Goal: Task Accomplishment & Management: Manage account settings

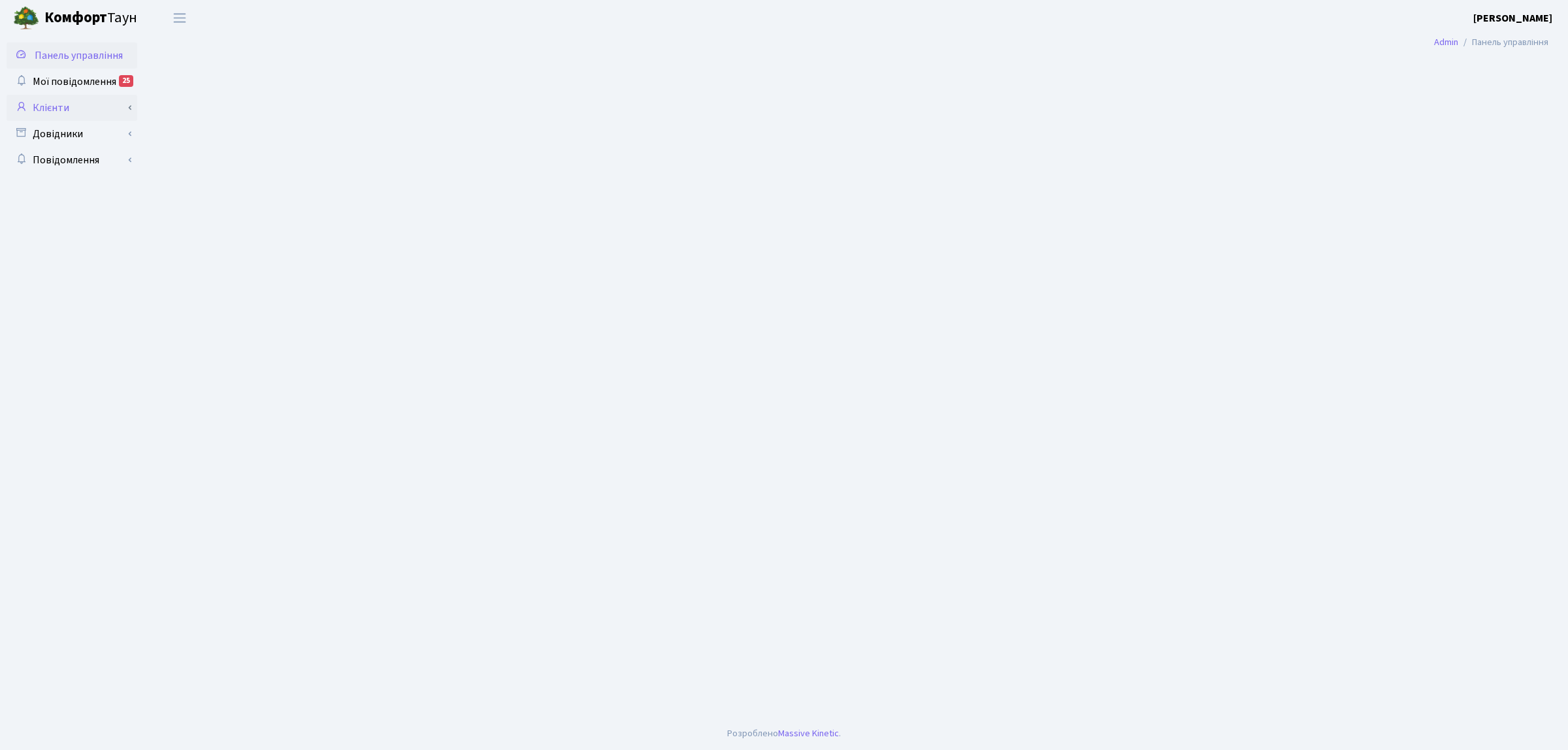
click at [70, 111] on link "Клієнти" at bounding box center [72, 108] width 131 height 26
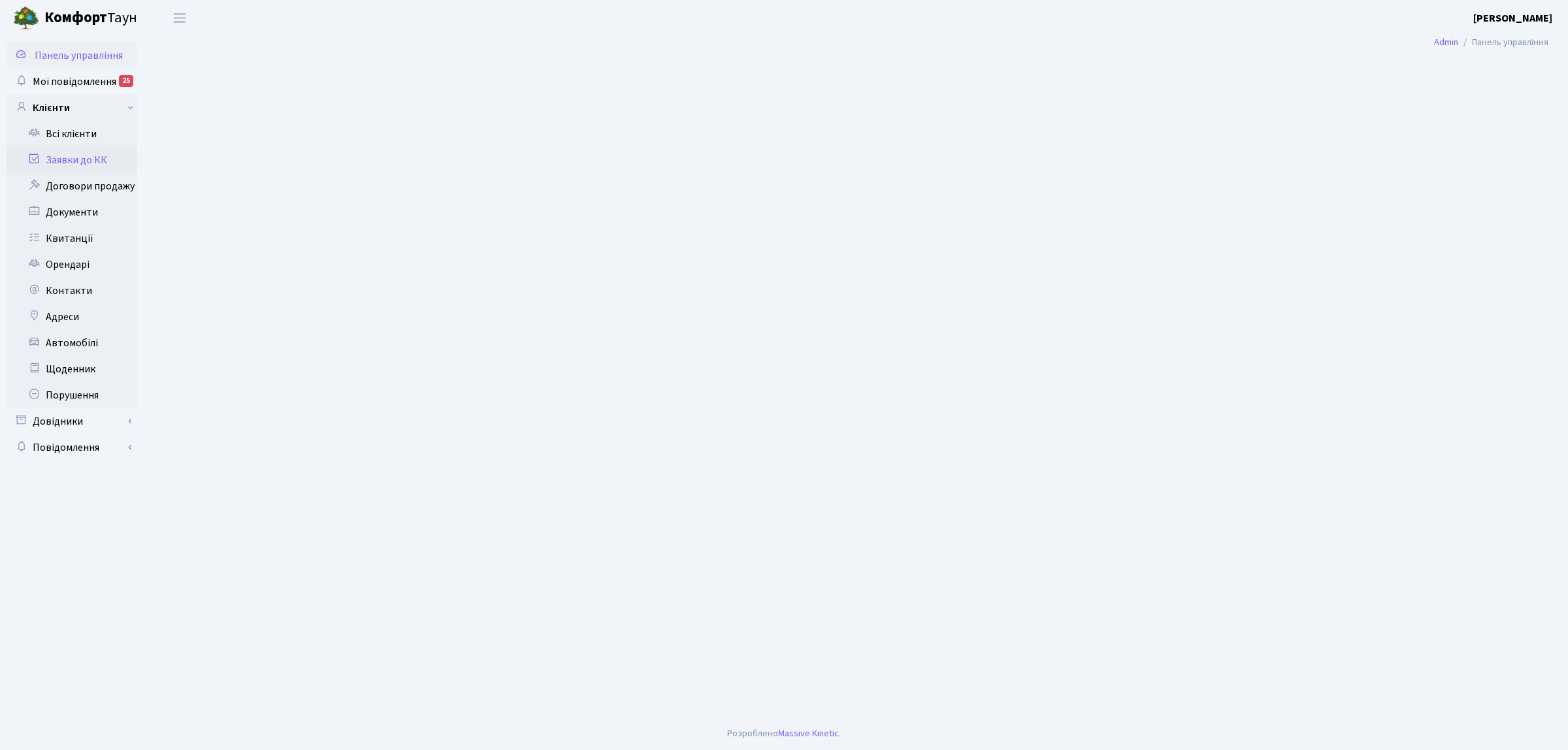
click at [90, 160] on link "Заявки до КК" at bounding box center [72, 160] width 131 height 26
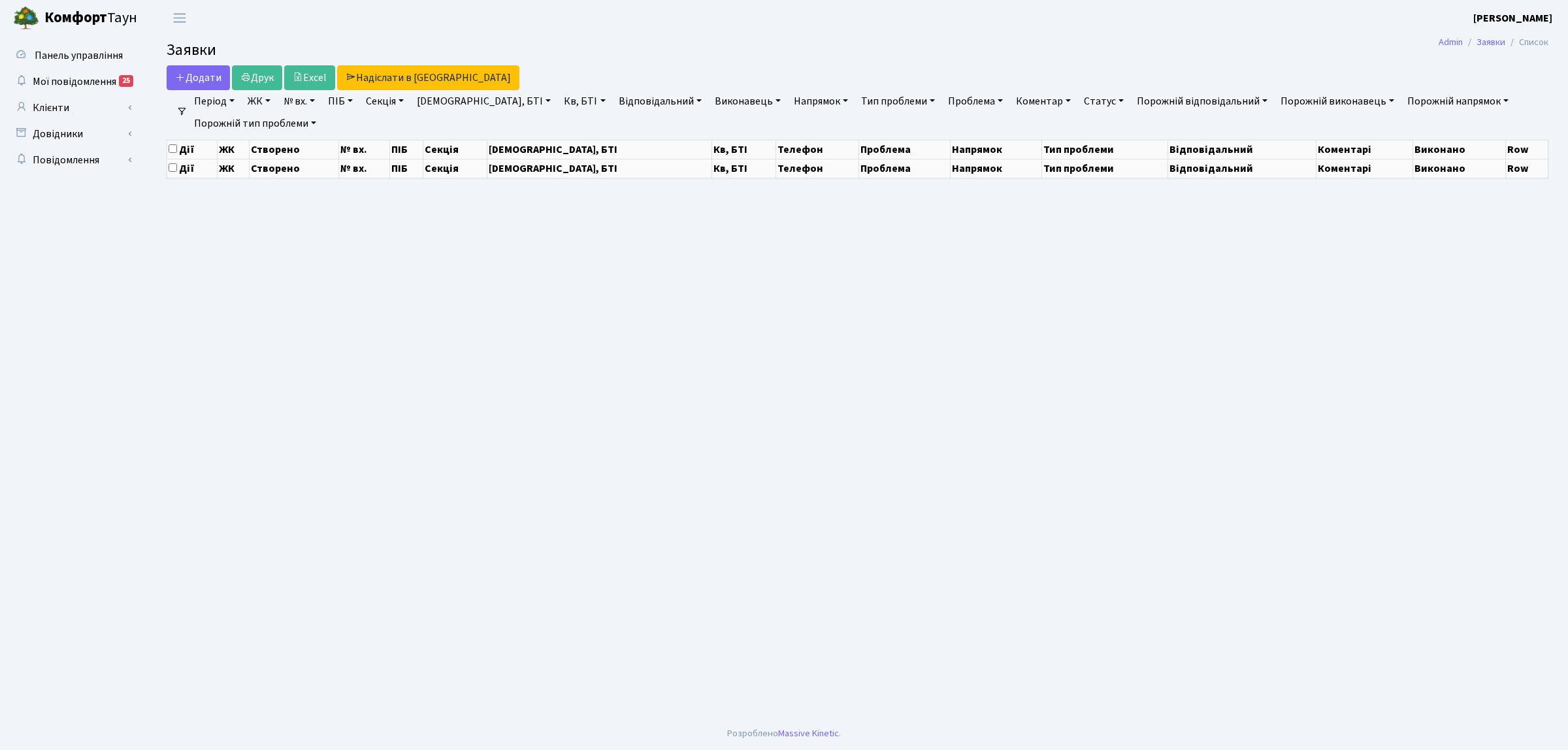
select select "25"
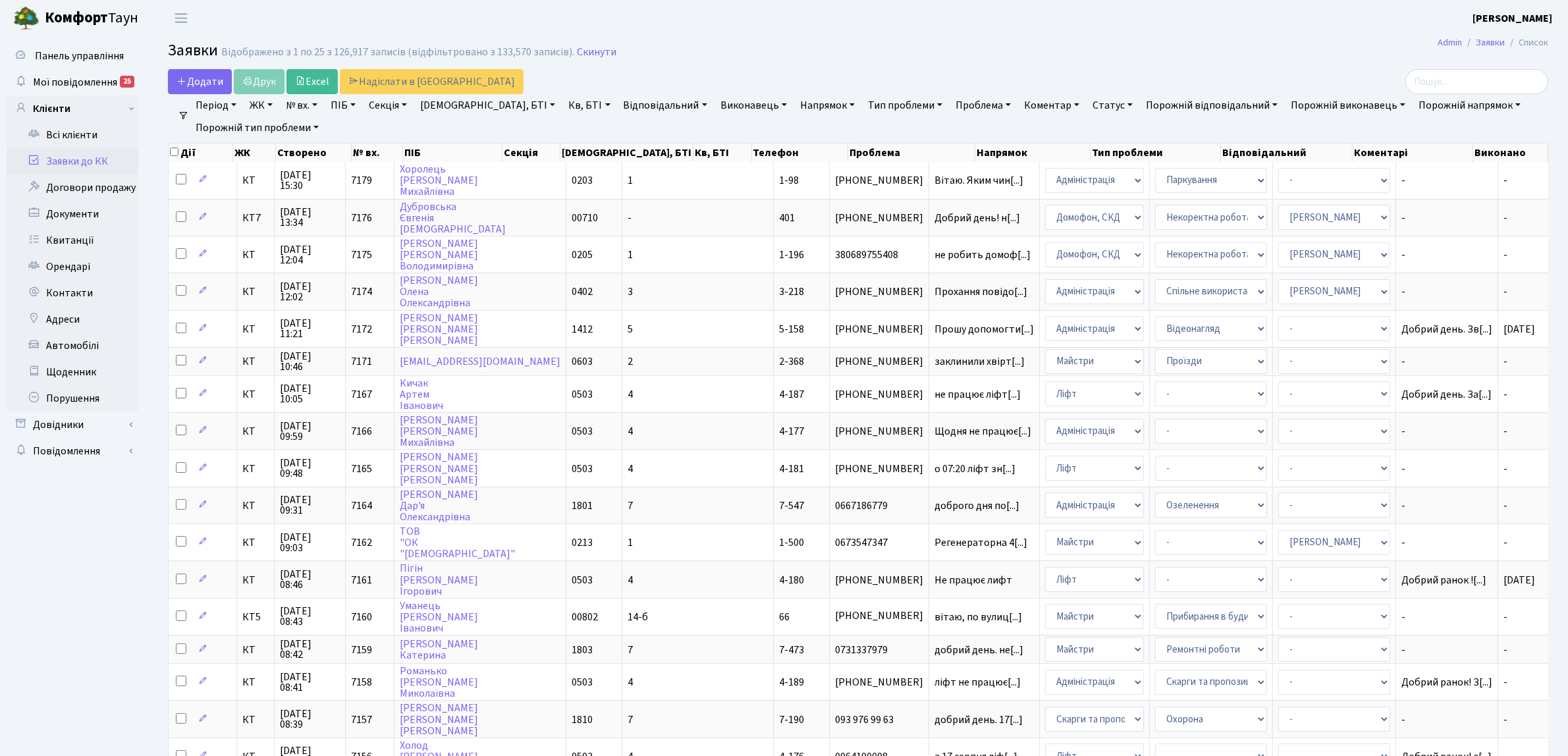
click at [563, 109] on link "Кв, БТІ" at bounding box center [588, 105] width 52 height 23
type input "12"
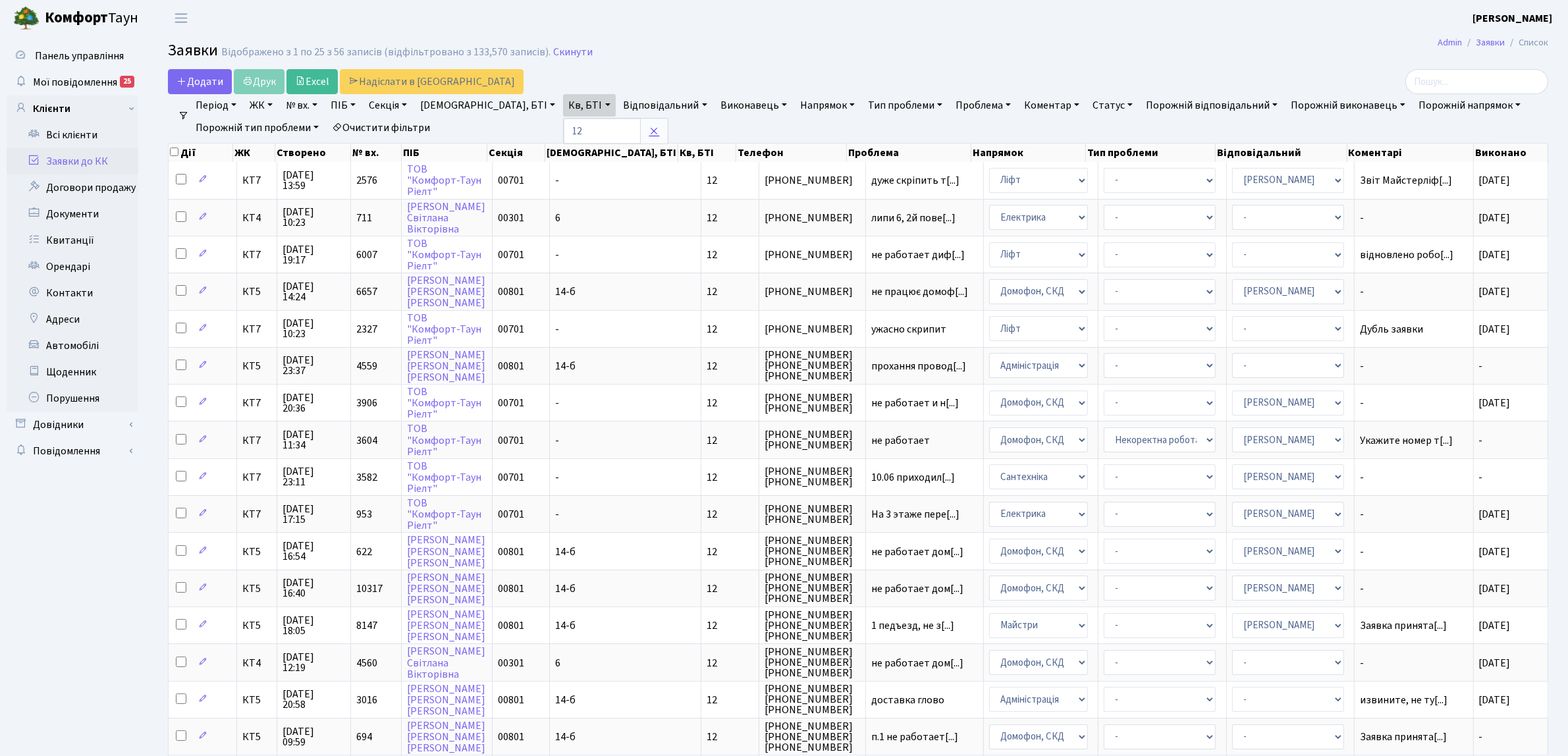
click at [648, 129] on icon at bounding box center [654, 131] width 10 height 10
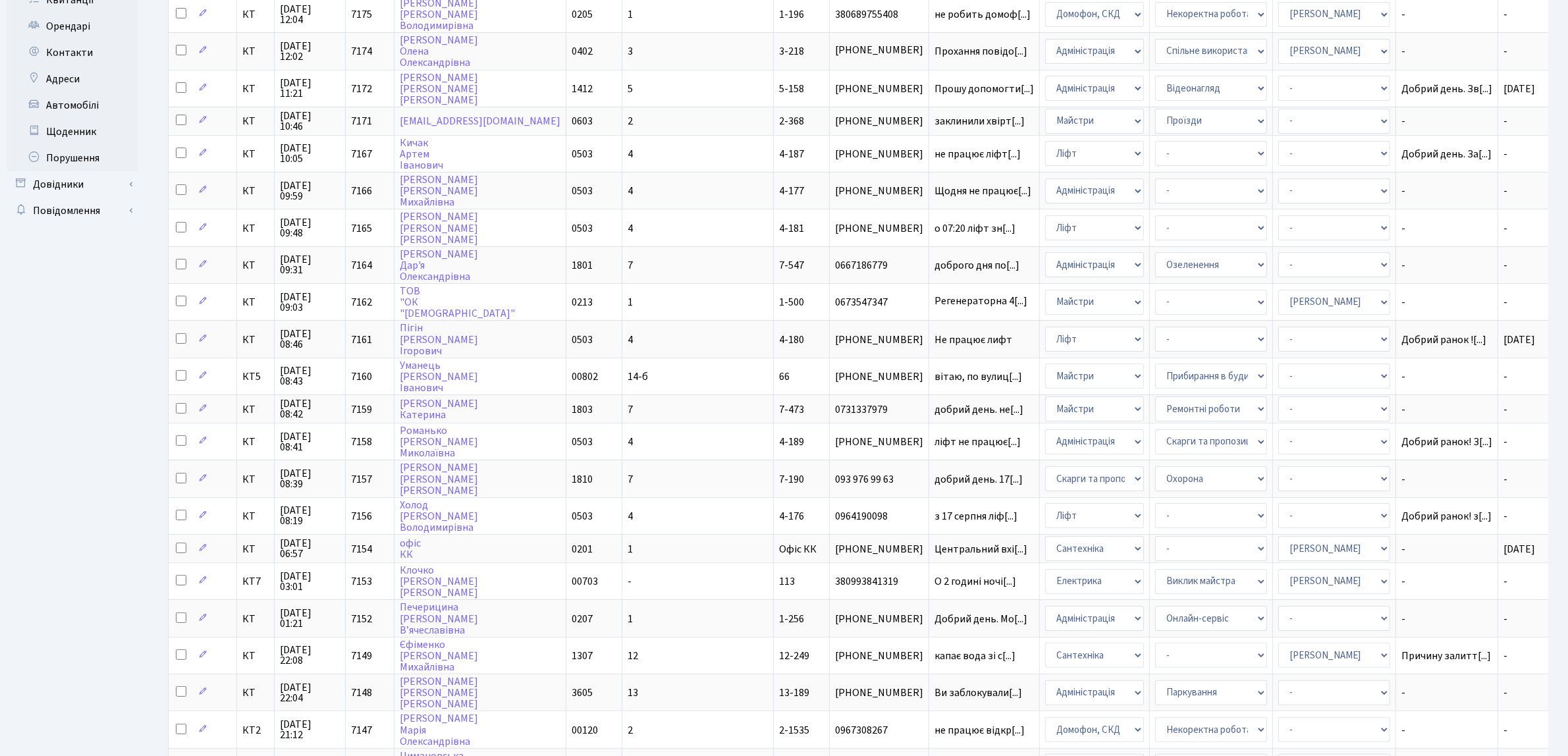
scroll to position [264, 0]
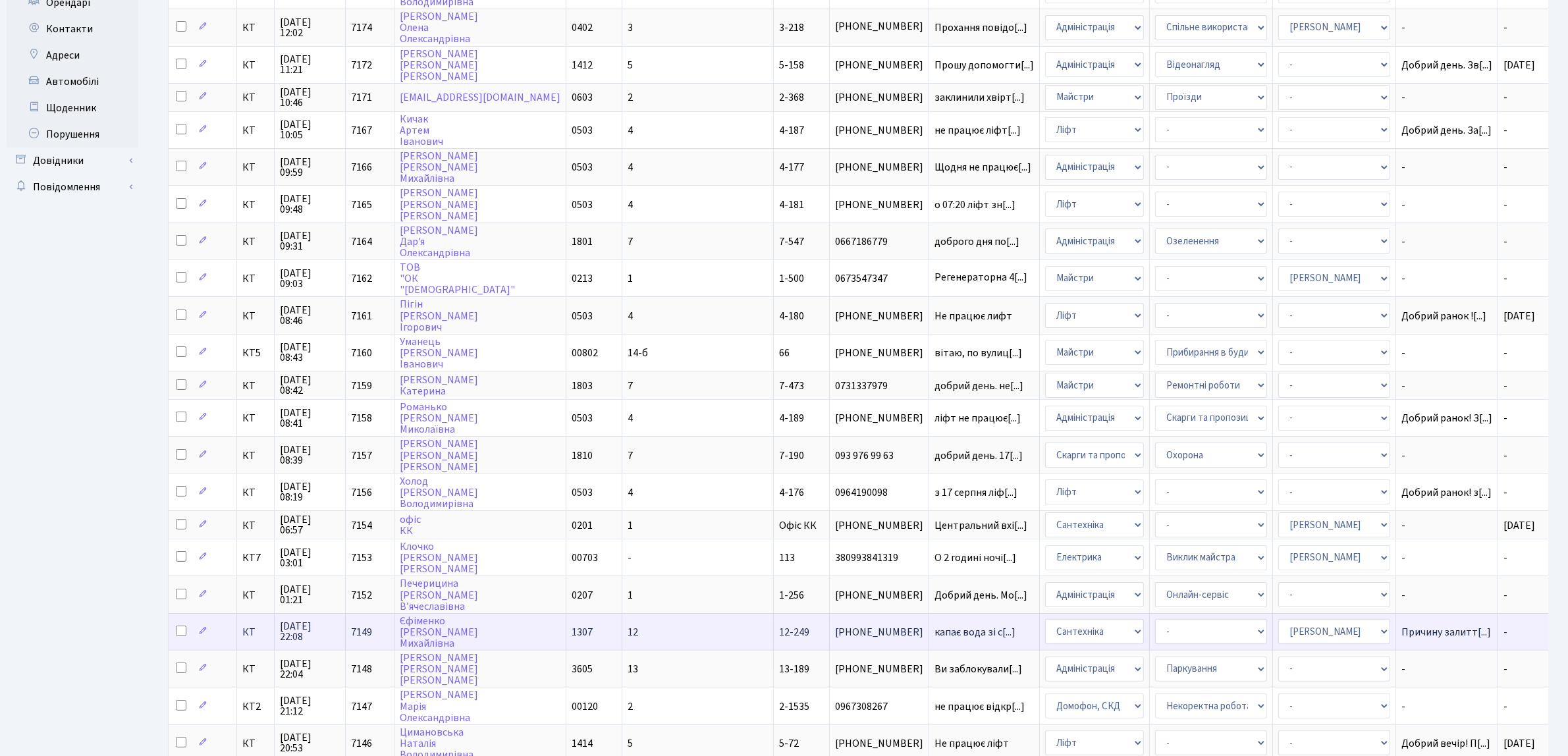
click at [239, 624] on td "КТ" at bounding box center [255, 632] width 37 height 37
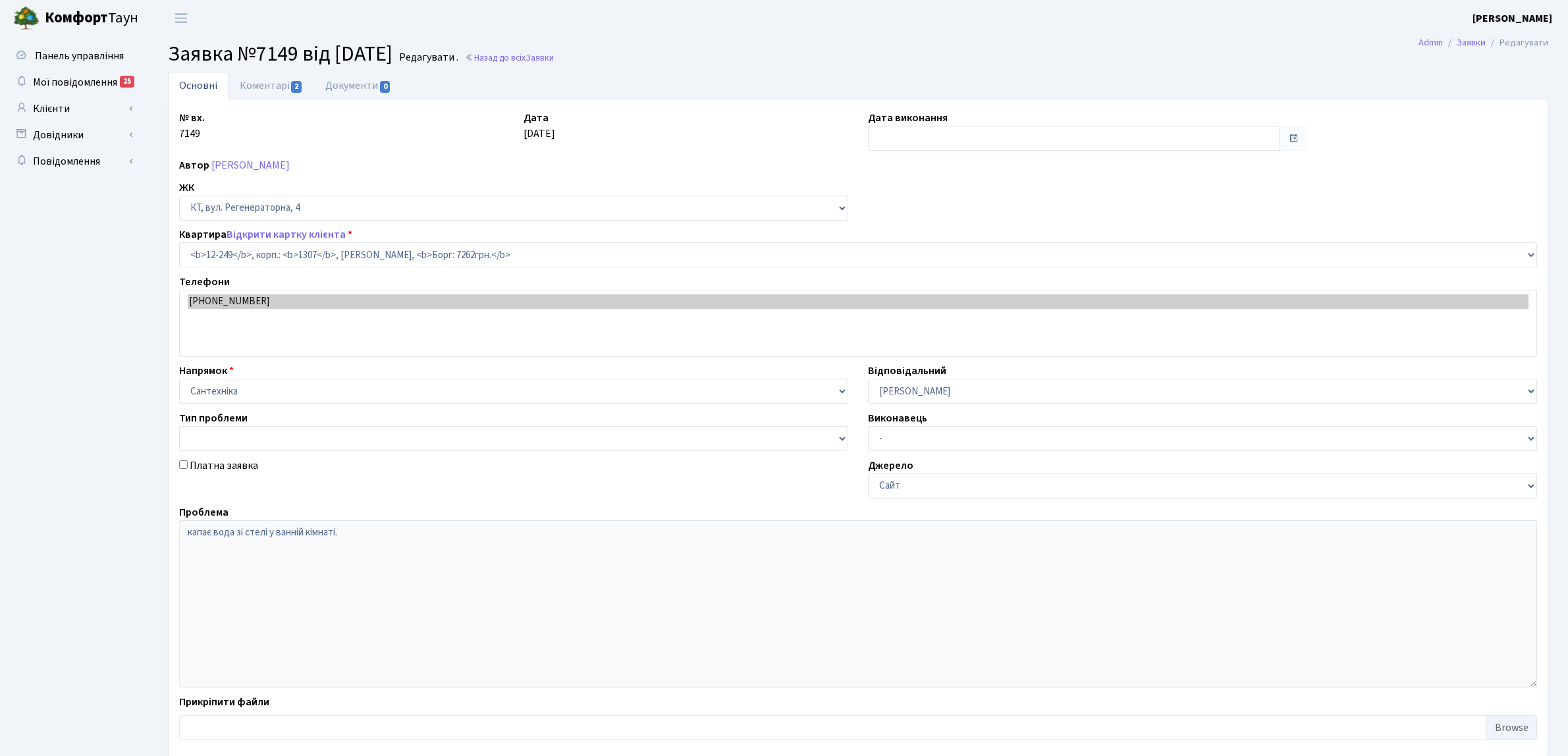
select select "7356"
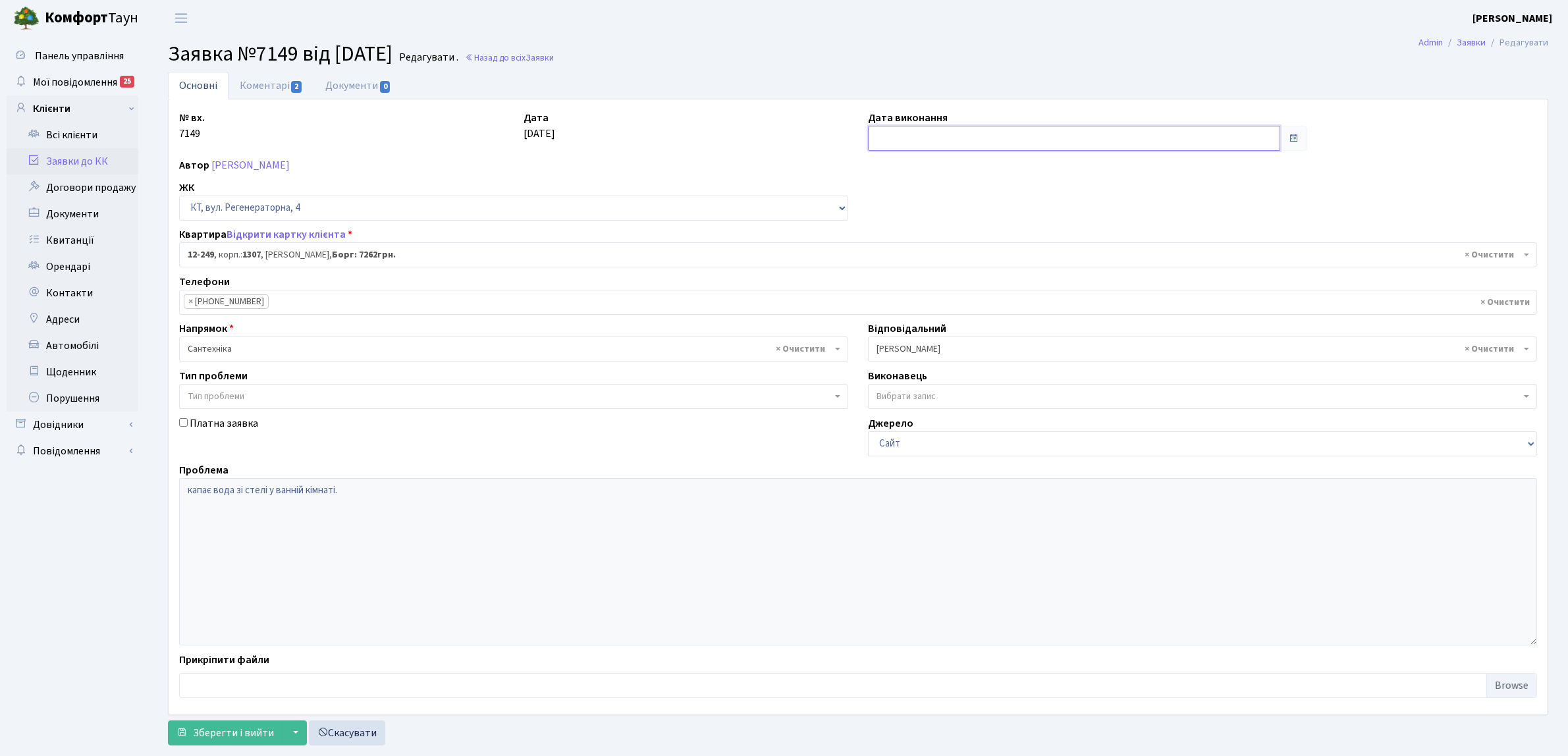
click at [906, 145] on input "text" at bounding box center [1074, 138] width 412 height 25
click at [931, 270] on td "21" at bounding box center [940, 265] width 20 height 20
type input "21.08.2025"
click at [276, 87] on link "Коментарі 2" at bounding box center [271, 85] width 86 height 27
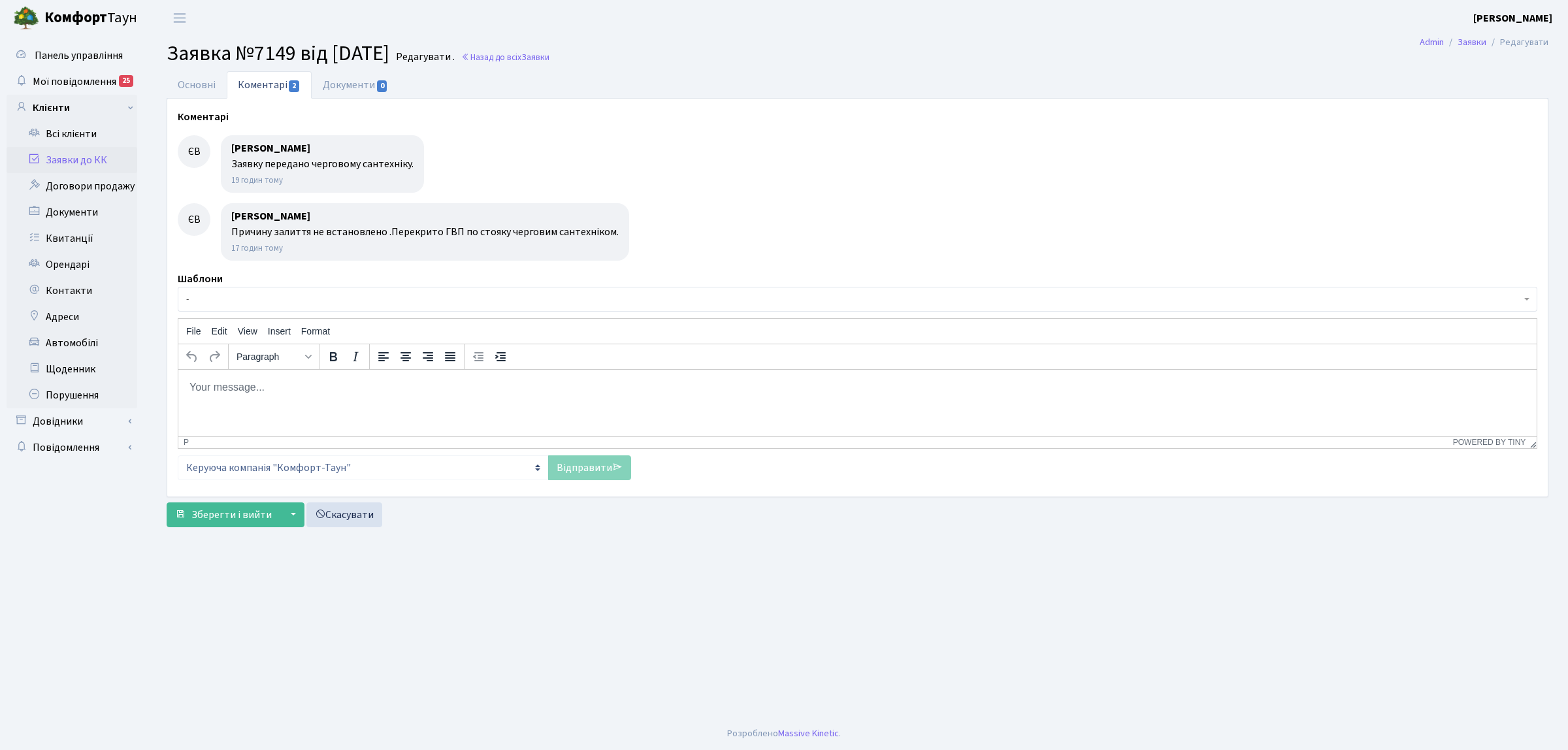
click at [335, 405] on html at bounding box center [857, 387] width 1358 height 36
click at [567, 472] on link "Відправити" at bounding box center [590, 468] width 83 height 25
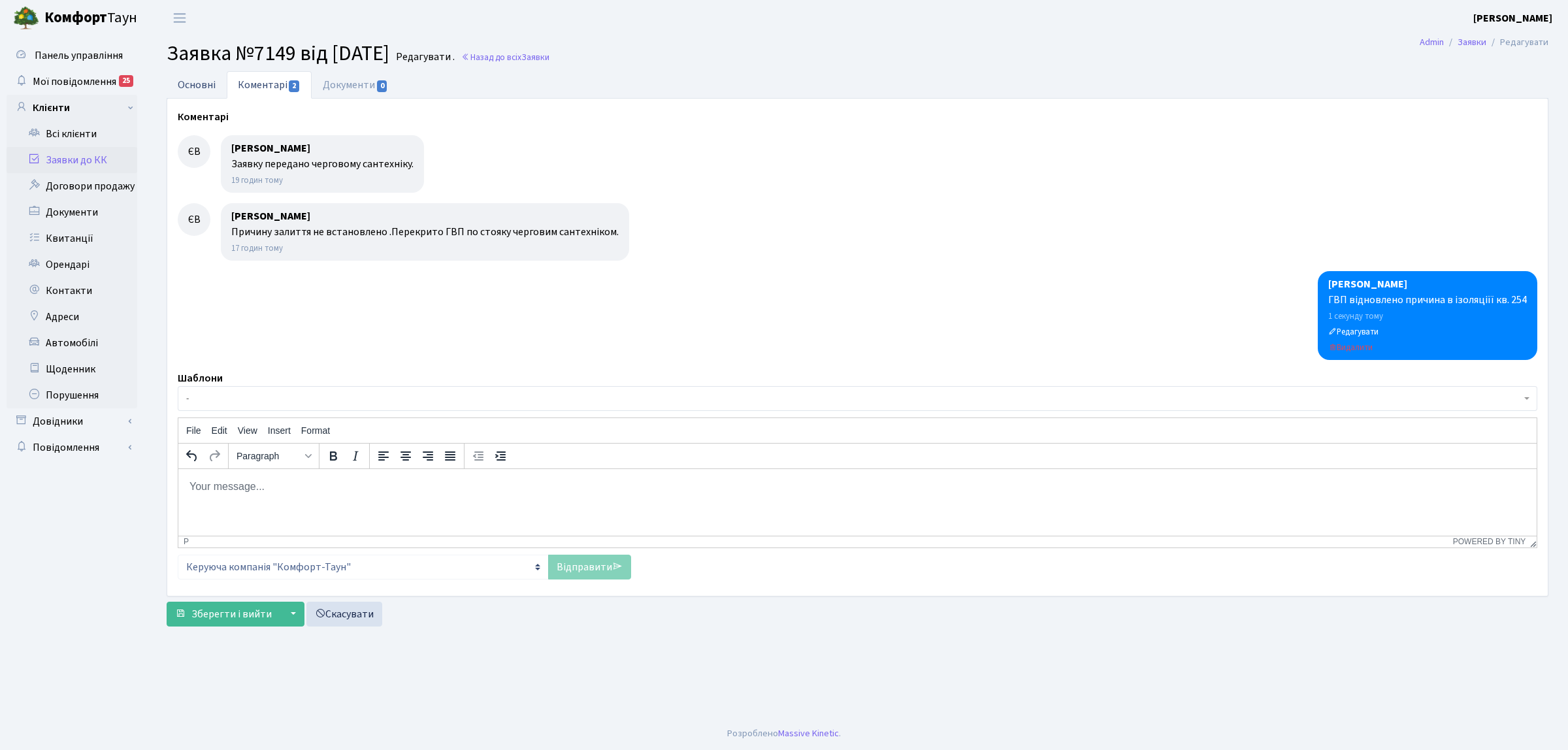
click at [201, 79] on link "Основні" at bounding box center [197, 84] width 60 height 27
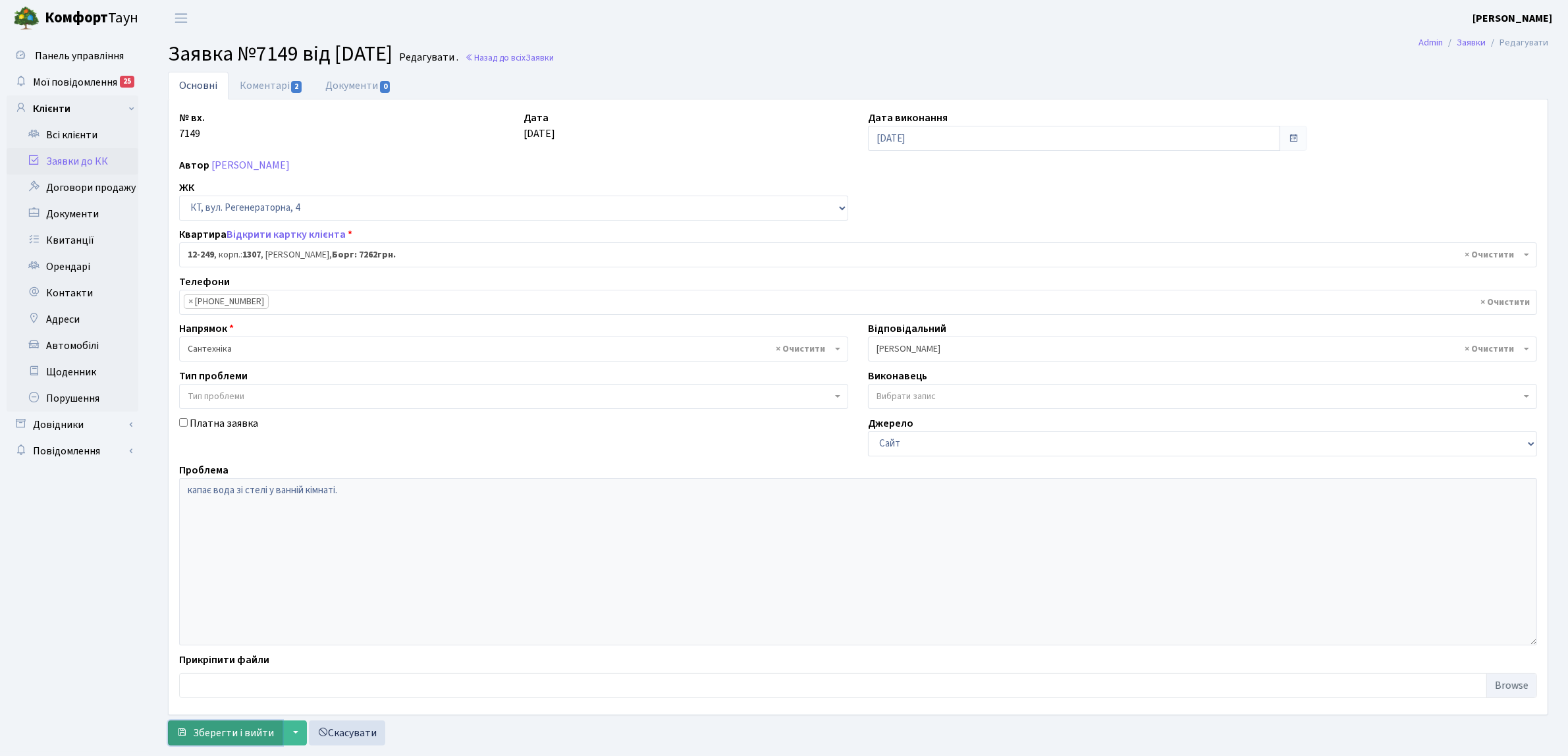
click at [236, 730] on span "Зберегти і вийти" at bounding box center [233, 733] width 81 height 15
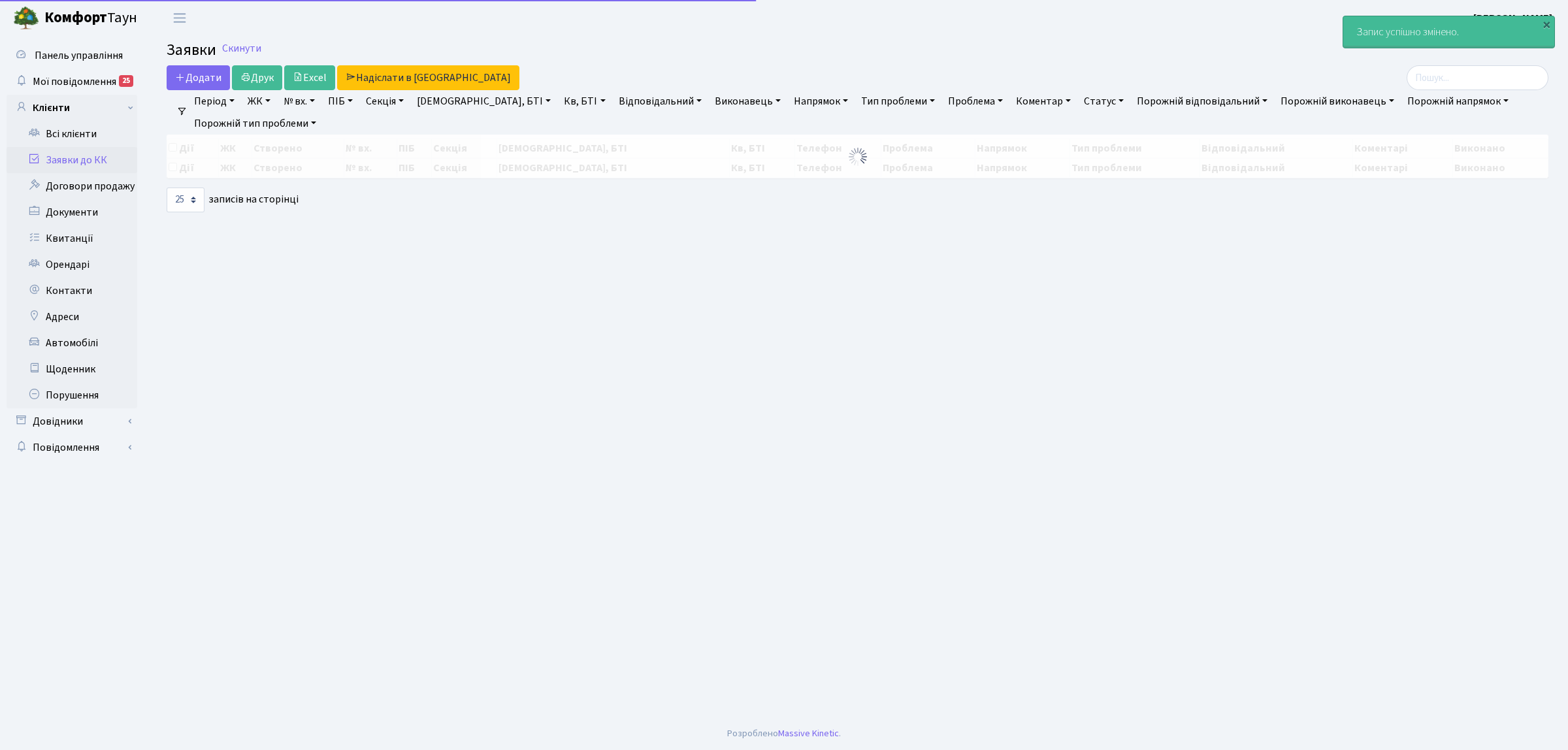
select select "25"
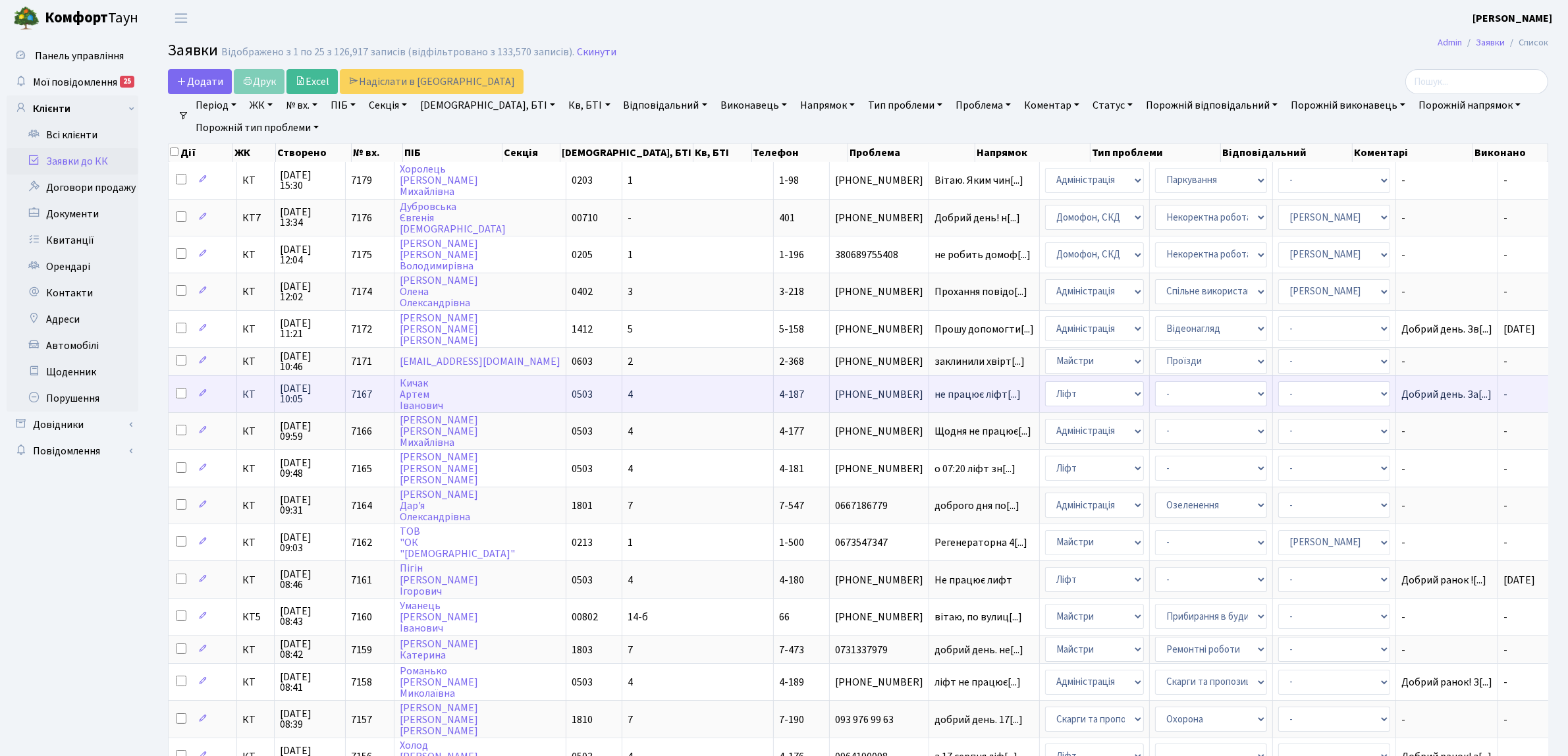
click at [246, 393] on span "КТ" at bounding box center [256, 394] width 26 height 10
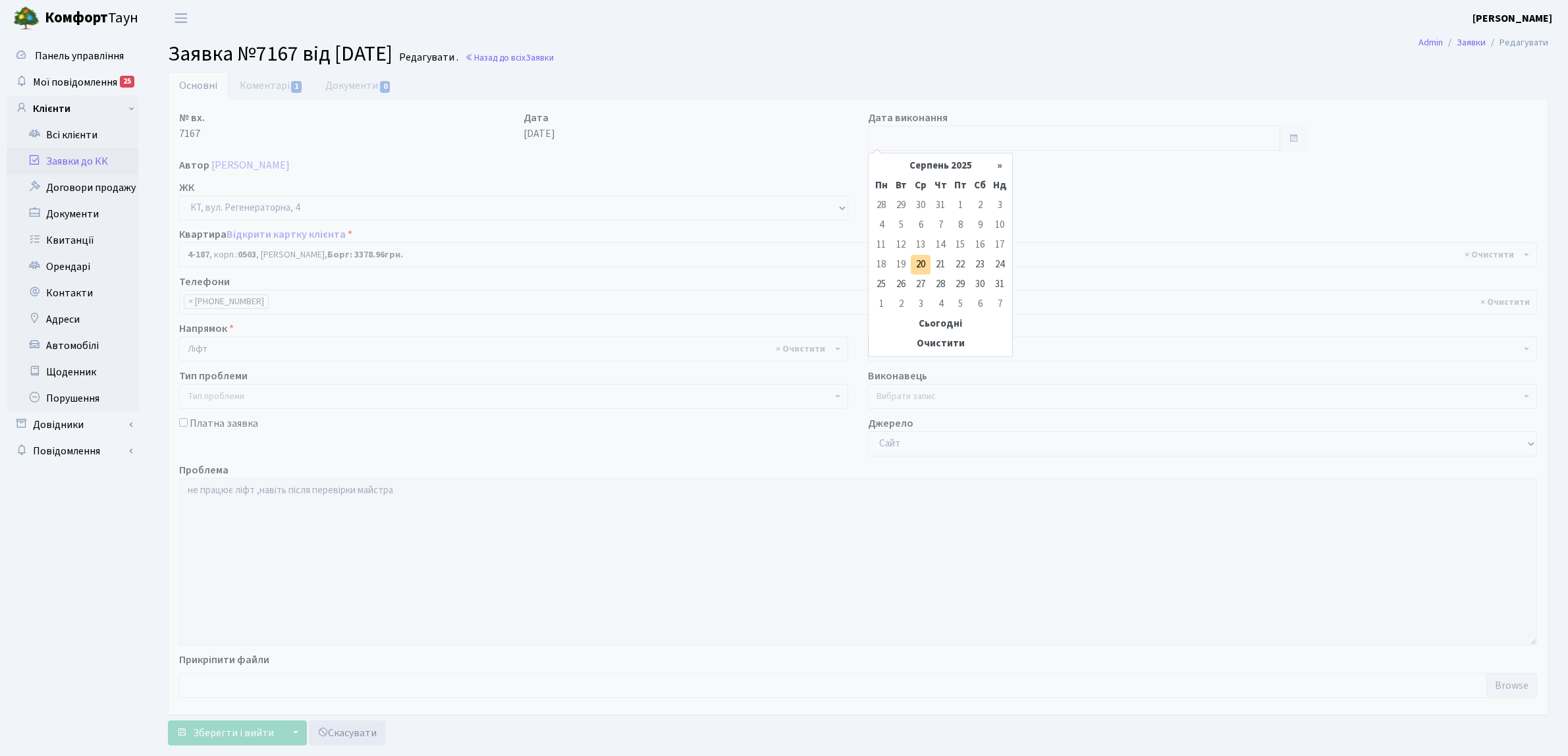
select select "1113"
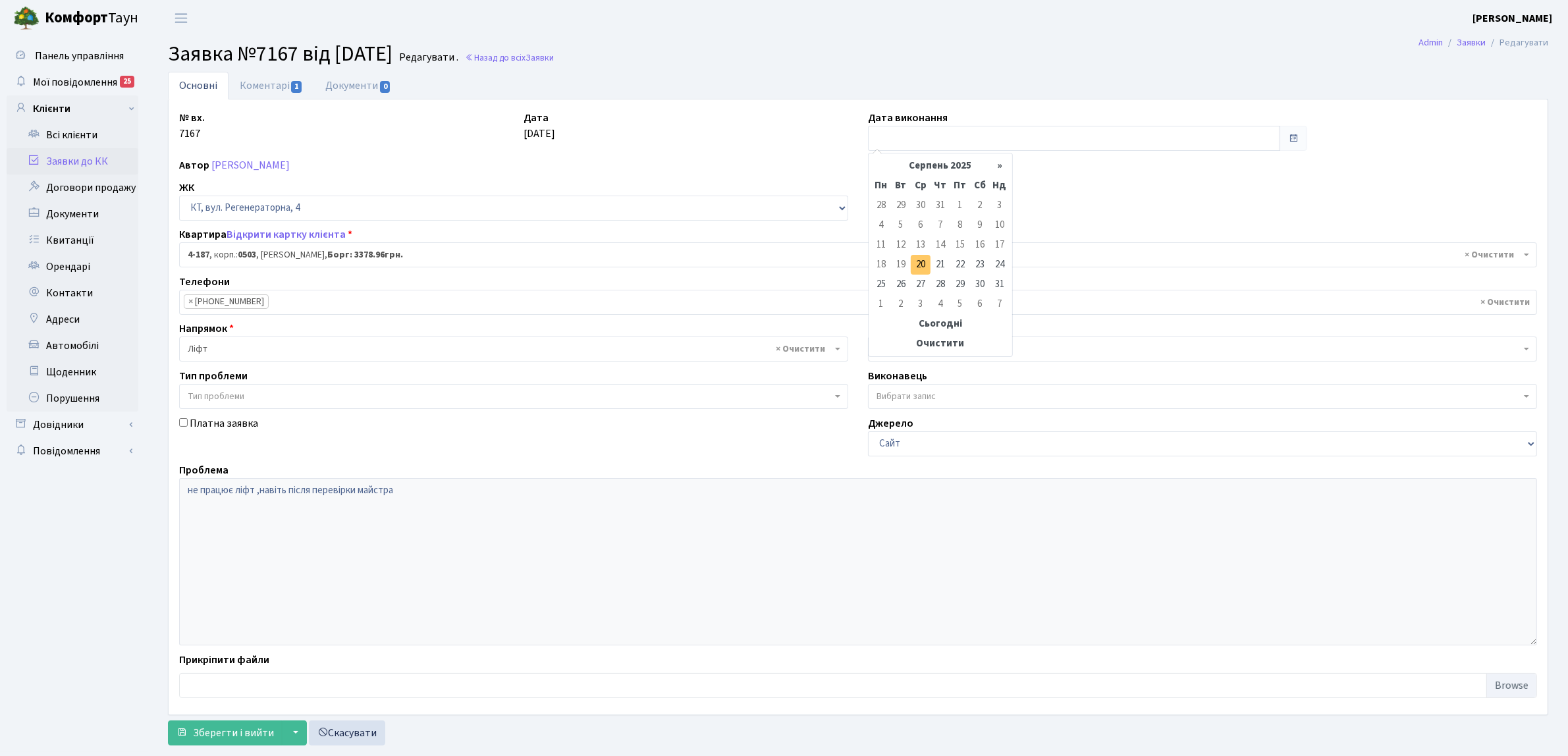
click at [923, 265] on td "20" at bounding box center [920, 265] width 20 height 20
type input "[DATE]"
click at [230, 717] on form "Основні Коментарі 1 Документи 0 № вх. 7167 Дата [DATE] Дата виконання [DATE] Ав…" at bounding box center [858, 409] width 1380 height 674
click at [222, 733] on span "Зберегти і вийти" at bounding box center [233, 733] width 81 height 15
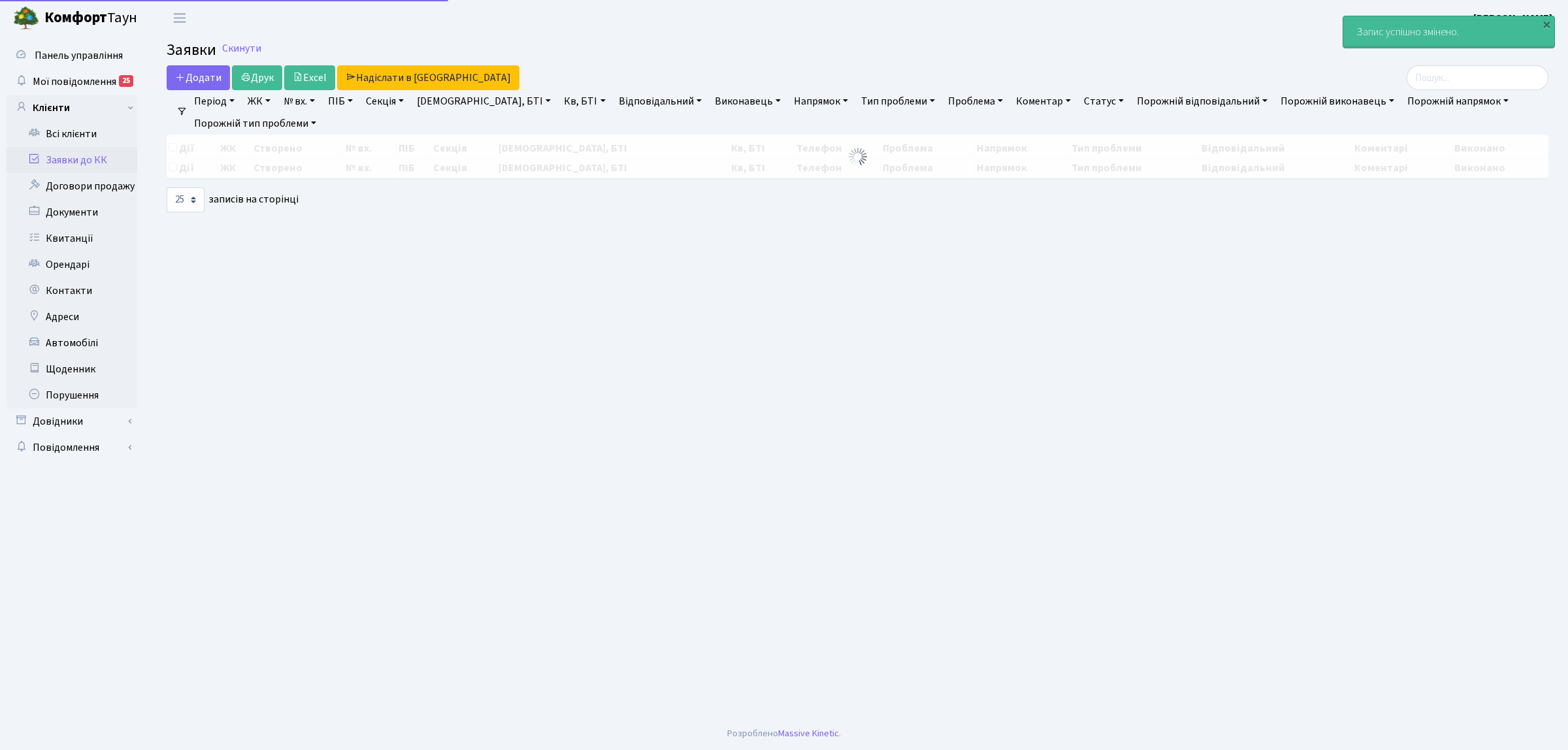
select select "25"
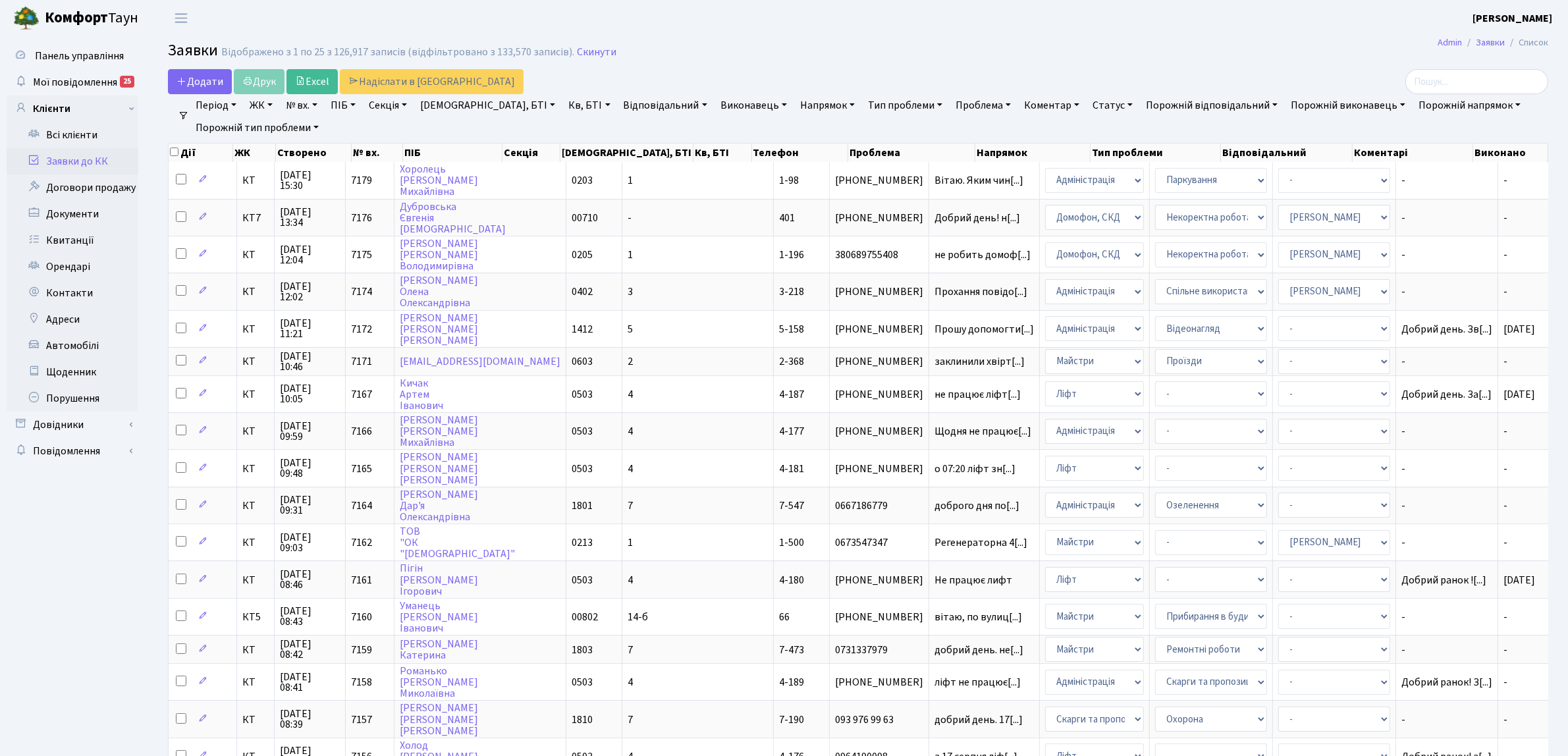
scroll to position [83, 0]
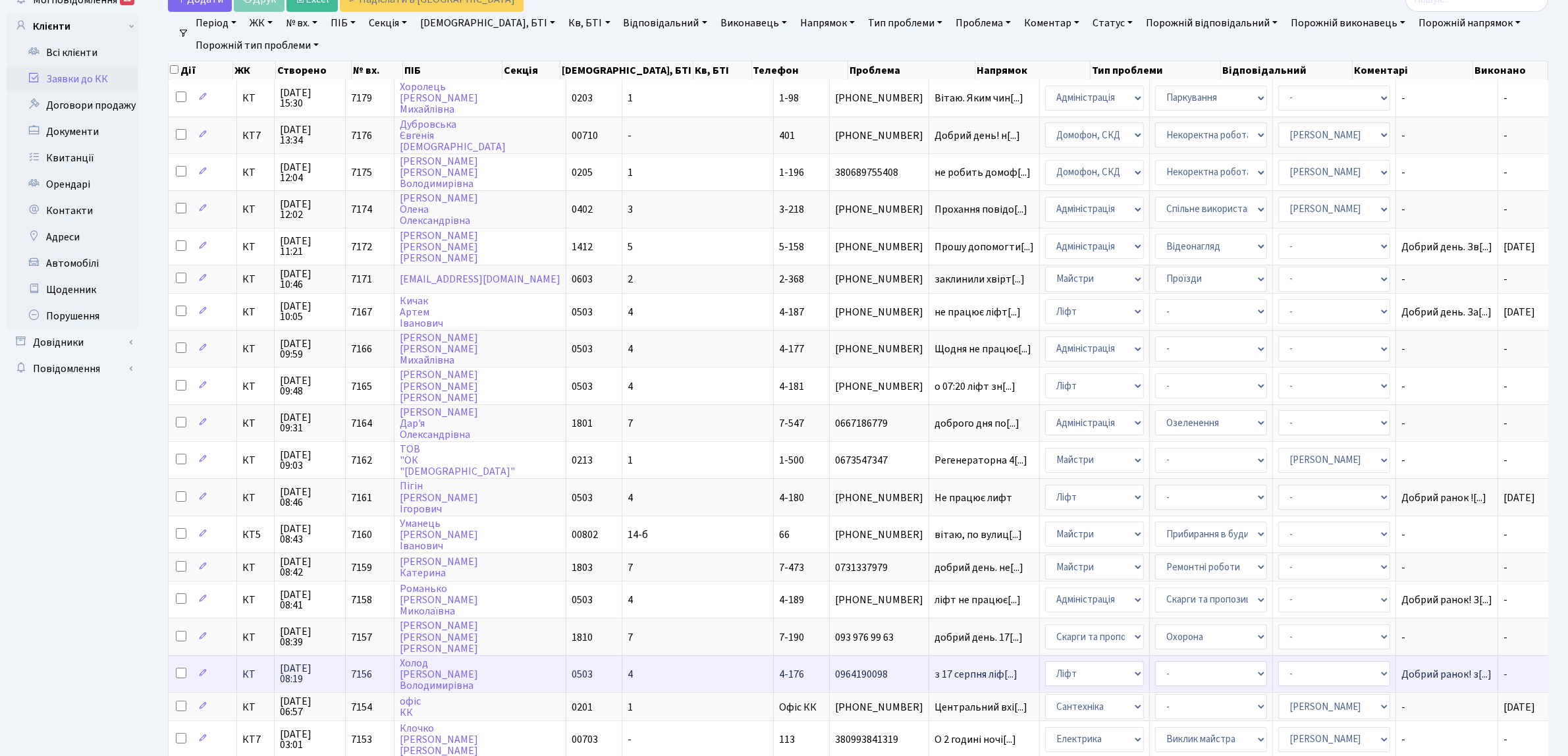
click at [244, 669] on span "КТ" at bounding box center [256, 674] width 26 height 10
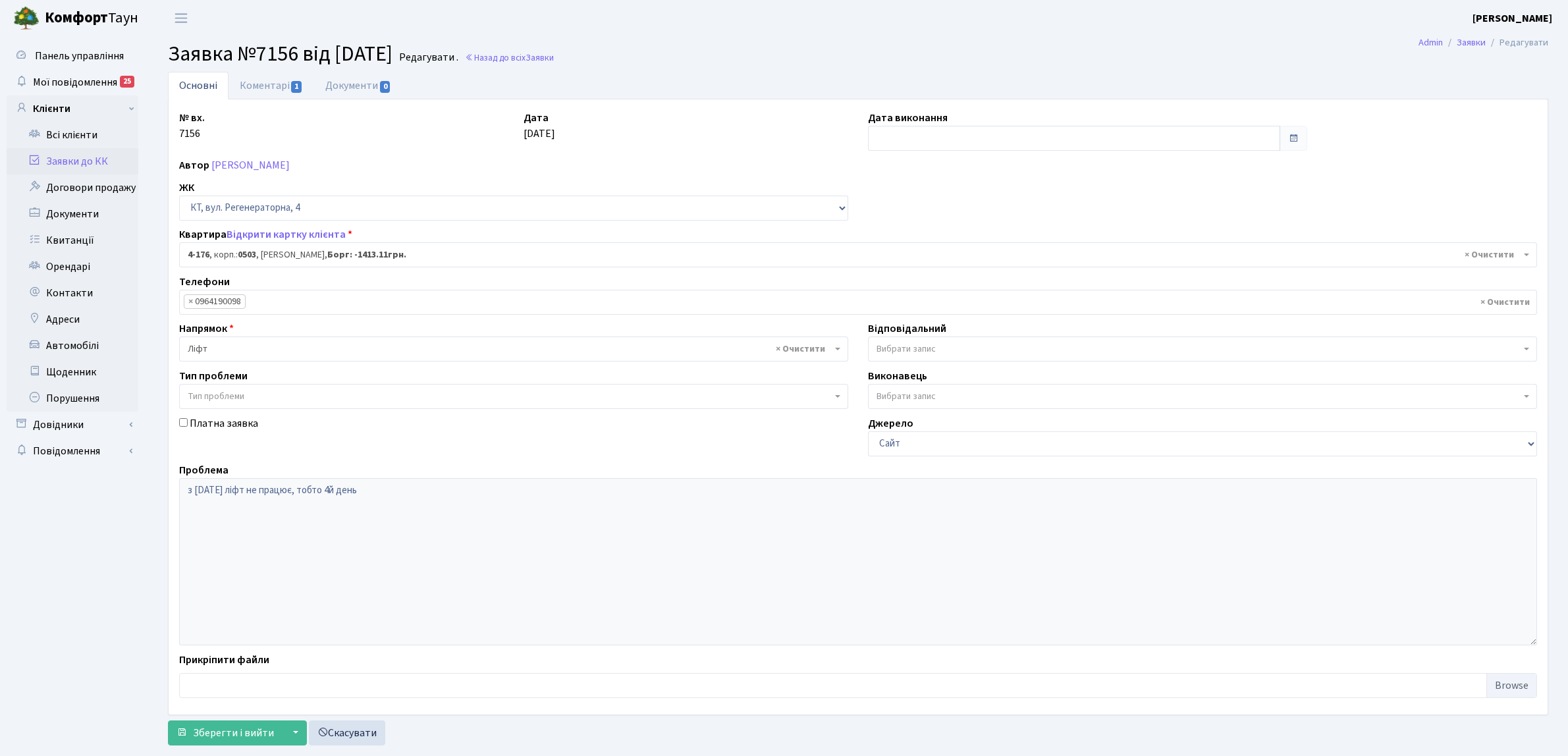
select select "1102"
click at [890, 143] on input "text" at bounding box center [1074, 138] width 412 height 25
click at [917, 264] on td "20" at bounding box center [920, 265] width 20 height 20
type input "[DATE]"
click at [274, 733] on button "Зберегти і вийти" at bounding box center [225, 733] width 115 height 25
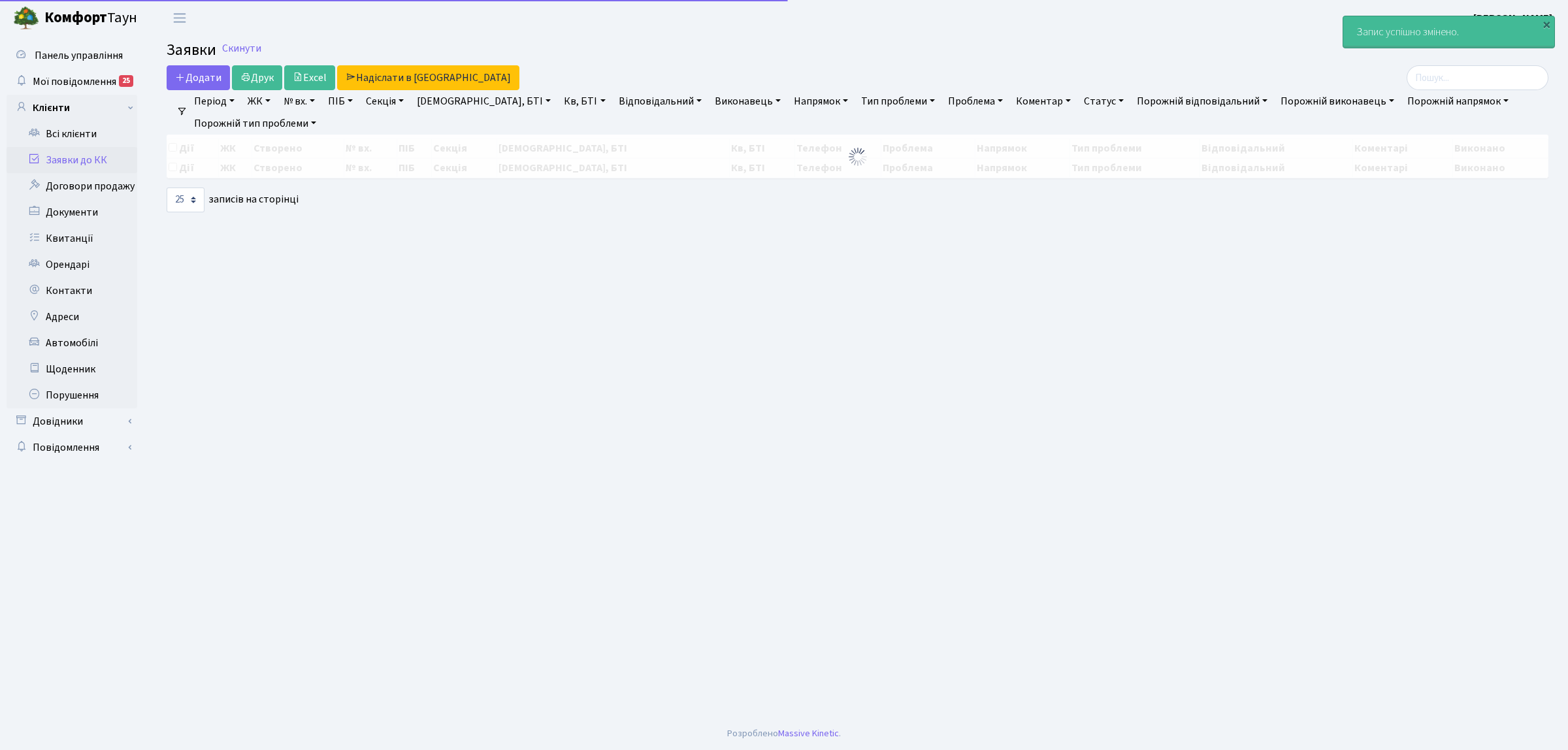
select select "25"
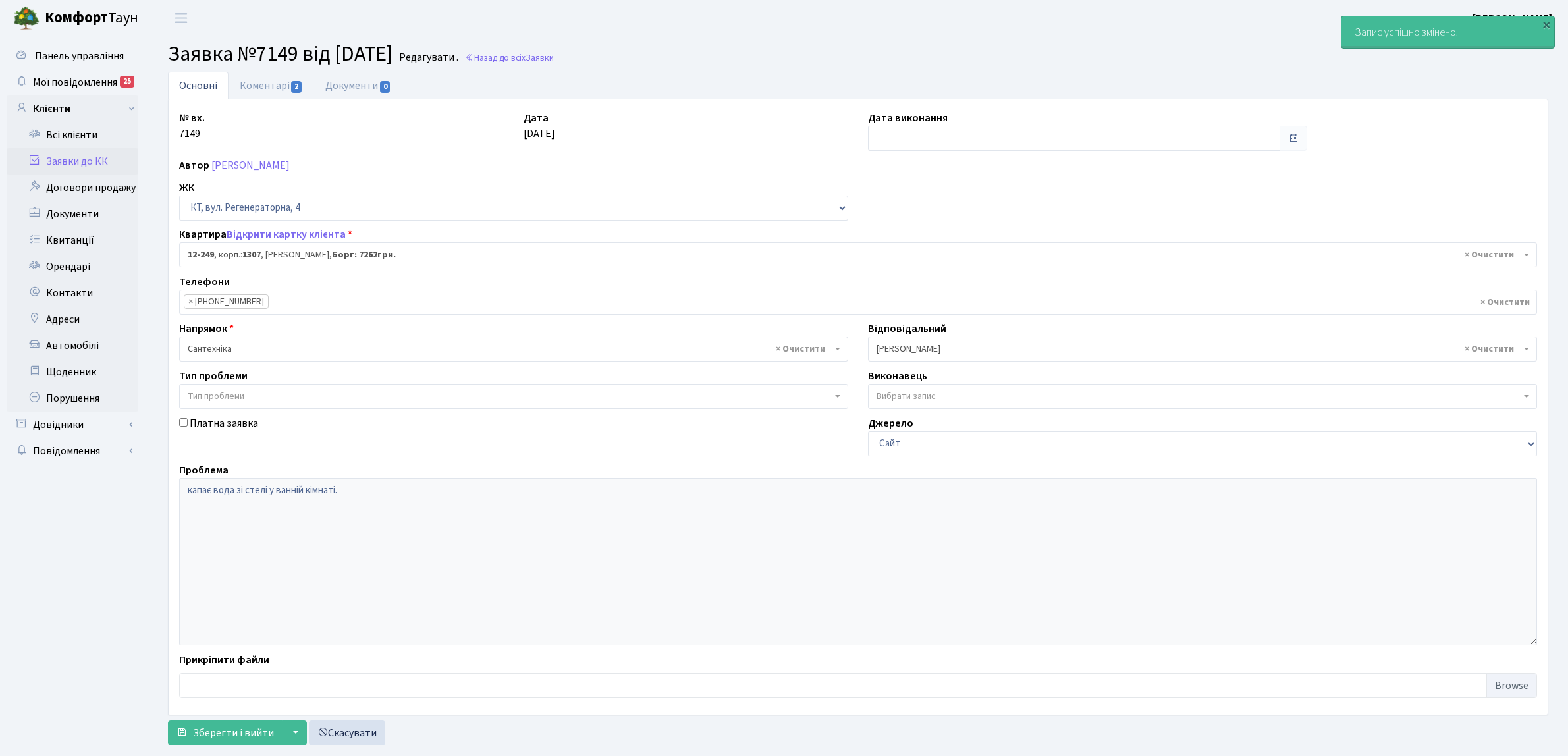
select select "7356"
